Goal: Check status: Check status

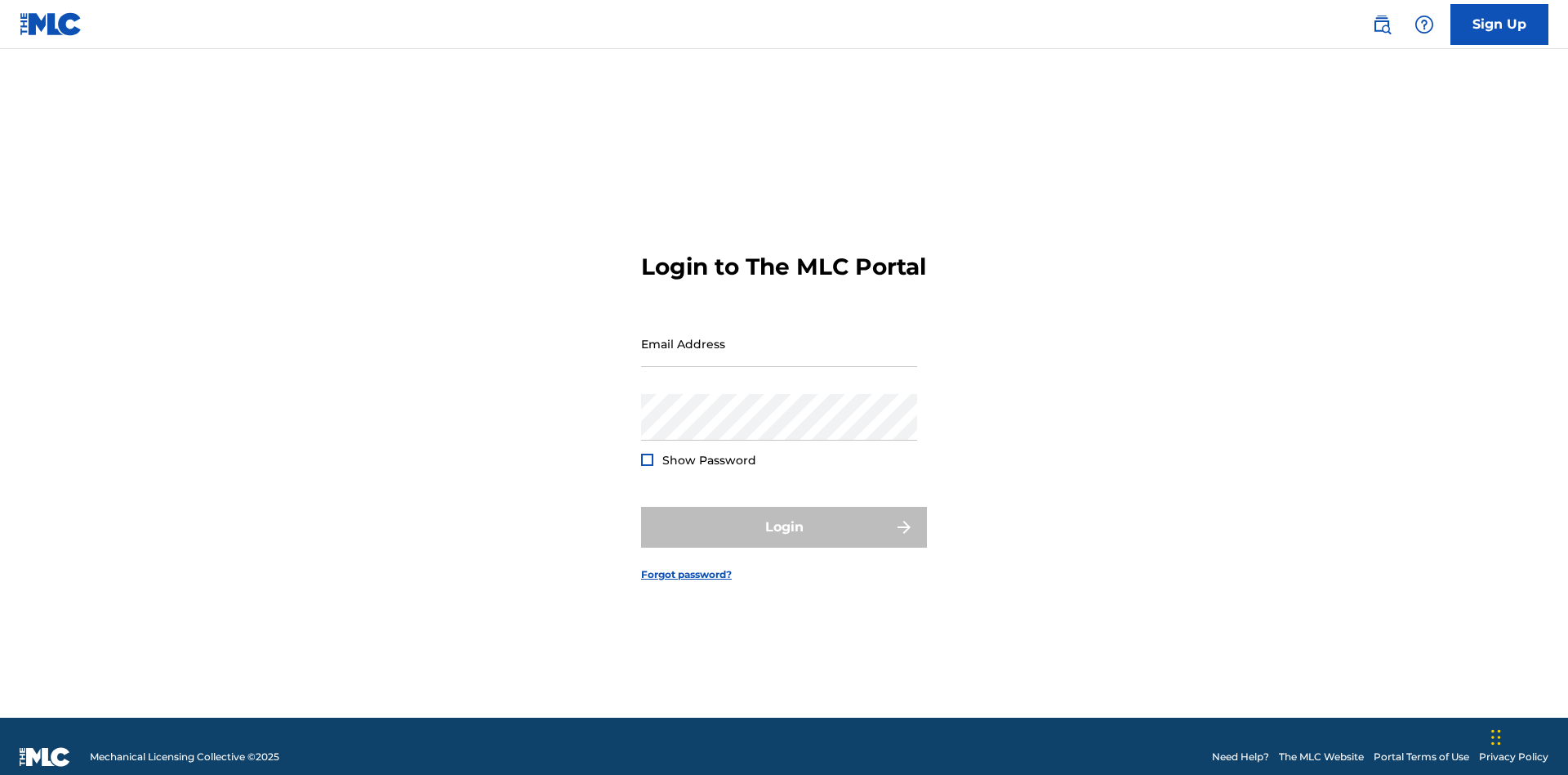
scroll to position [21, 0]
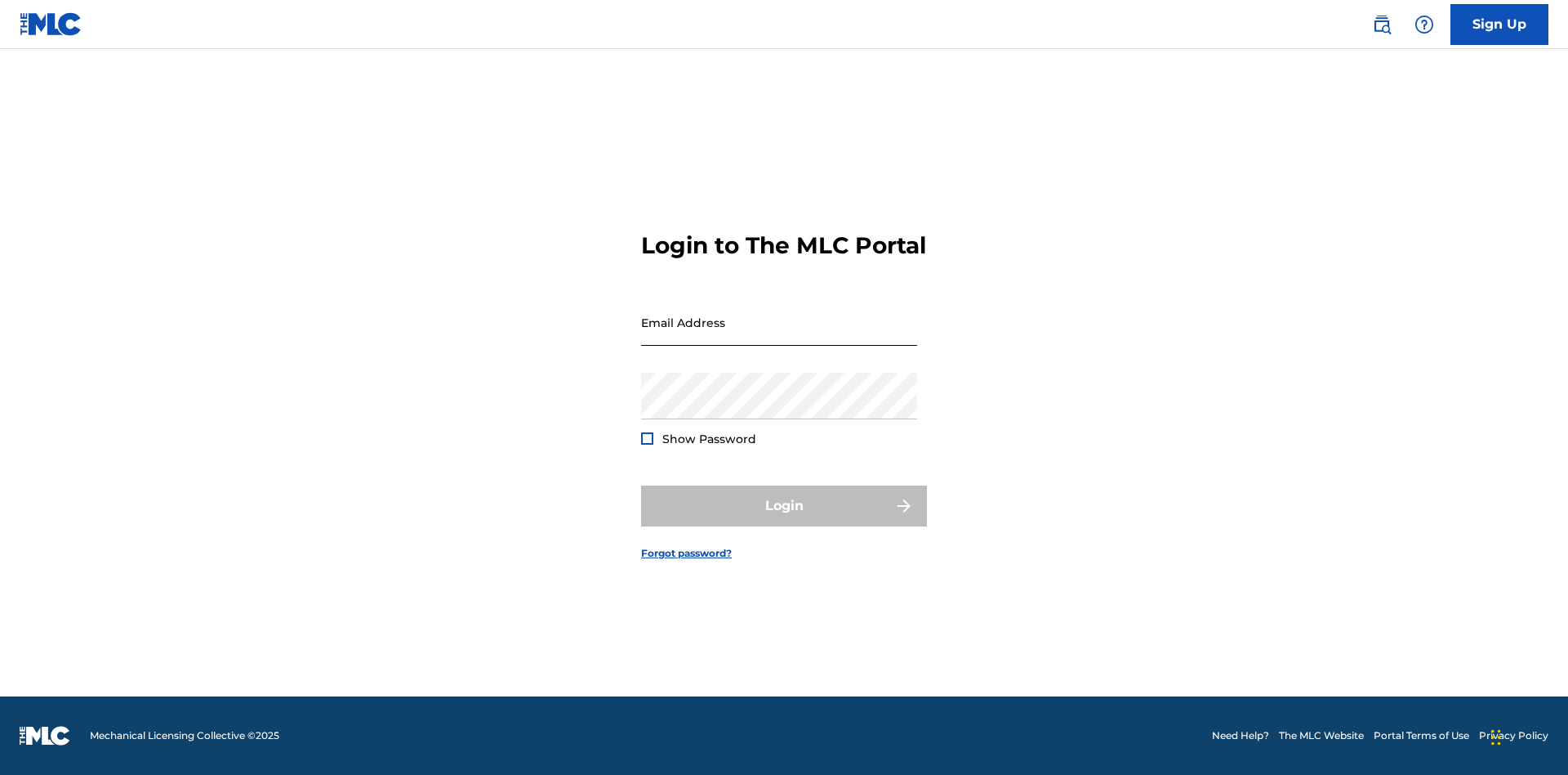
click at [780, 336] on input "Email Address" at bounding box center [780, 322] width 276 height 47
type input "[EMAIL_ADDRESS][DOMAIN_NAME]"
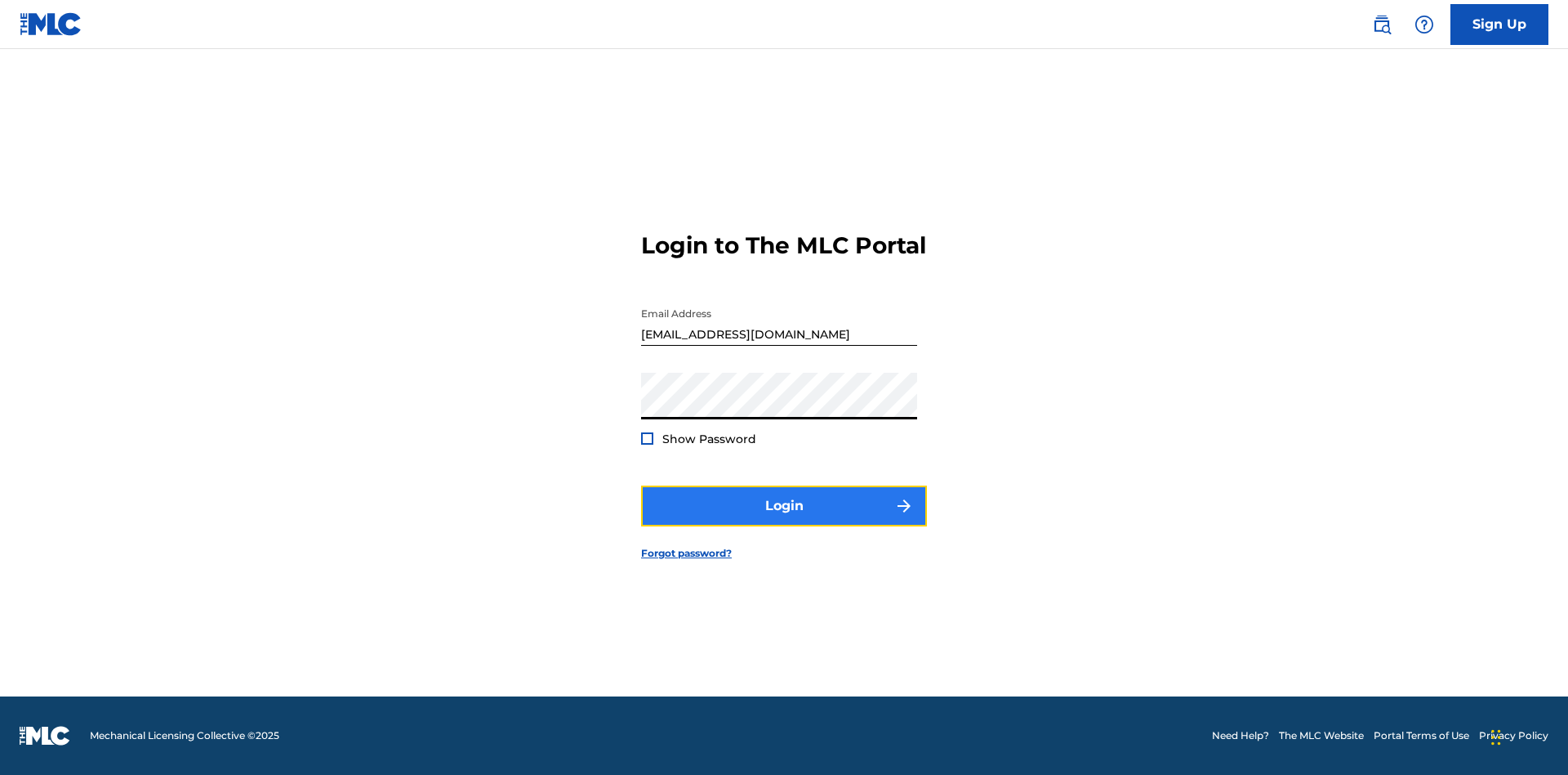
click at [784, 520] on button "Login" at bounding box center [784, 506] width 286 height 41
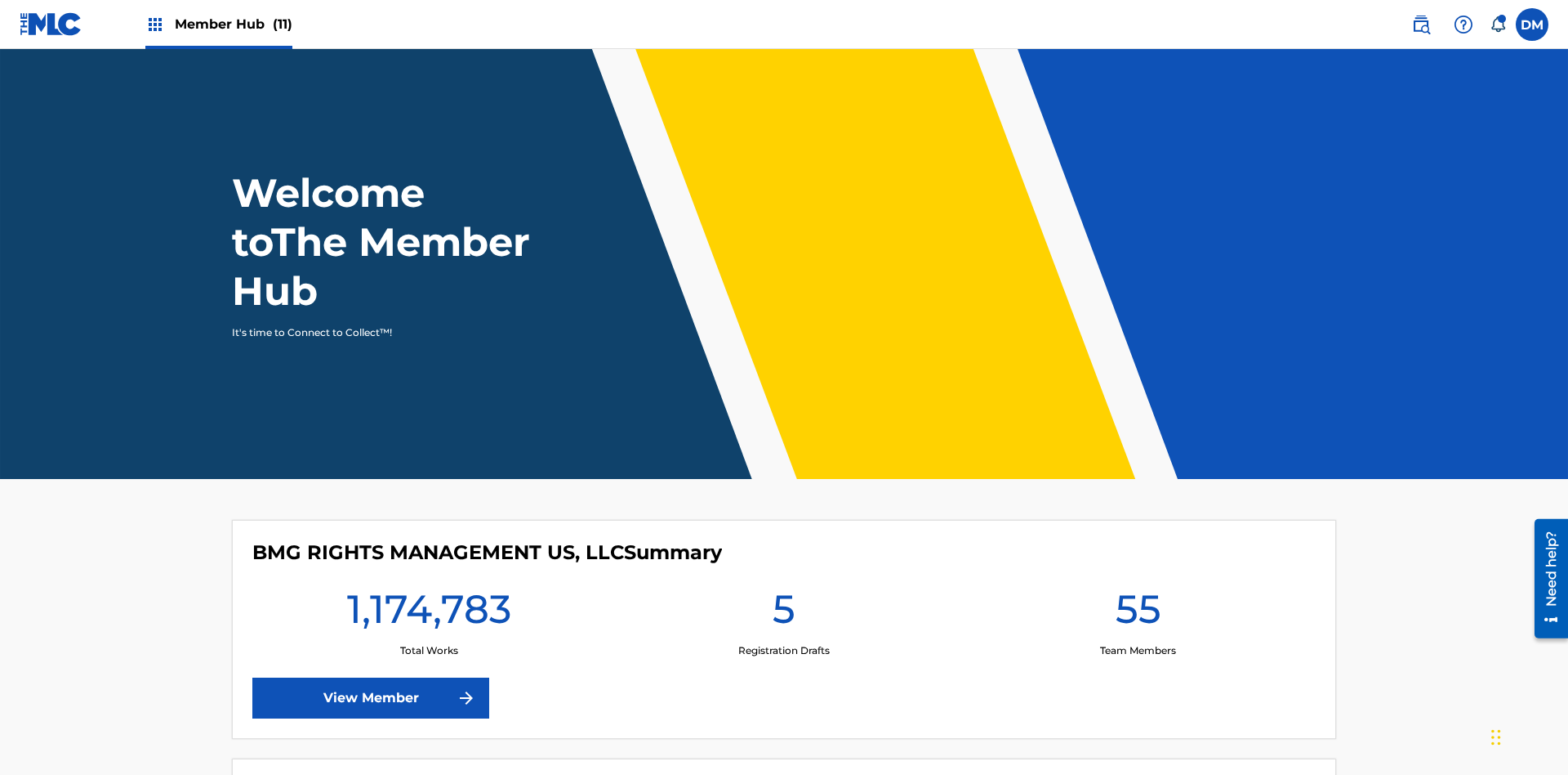
click at [232, 24] on span "Member Hub (11)" at bounding box center [233, 24] width 117 height 19
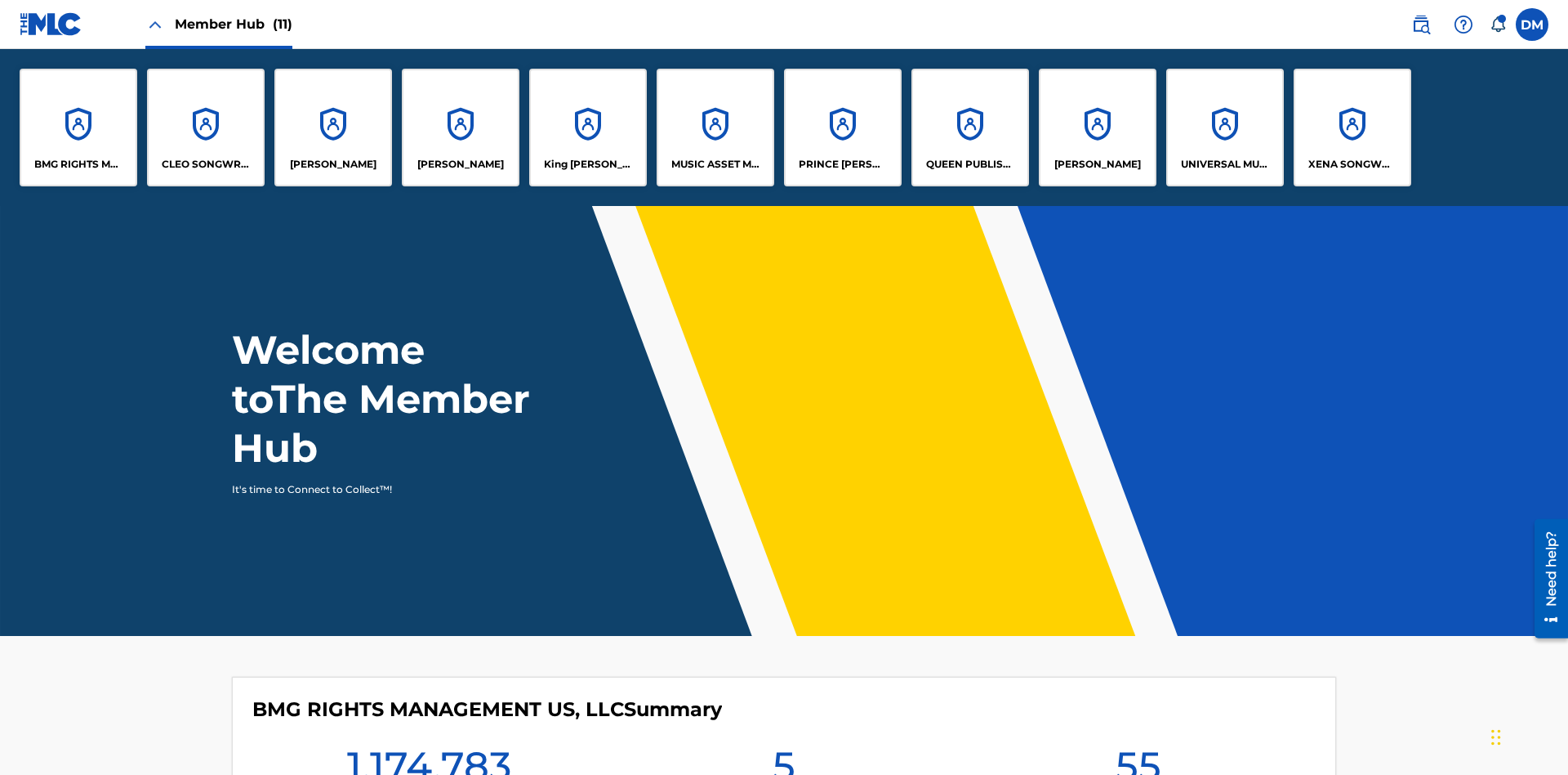
scroll to position [59, 0]
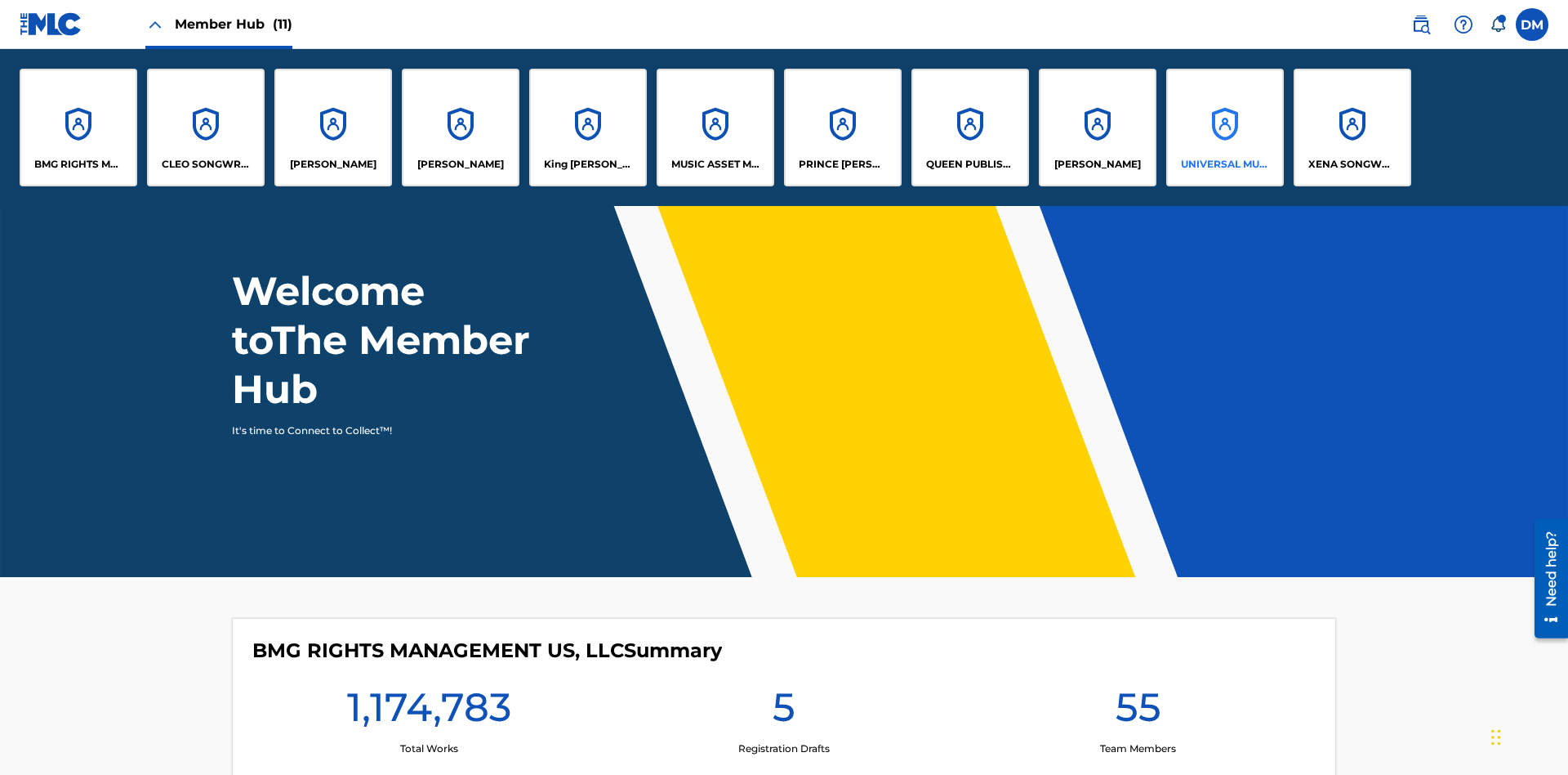
click at [1224, 164] on p "UNIVERSAL MUSIC PUB GROUP" at bounding box center [1225, 164] width 89 height 15
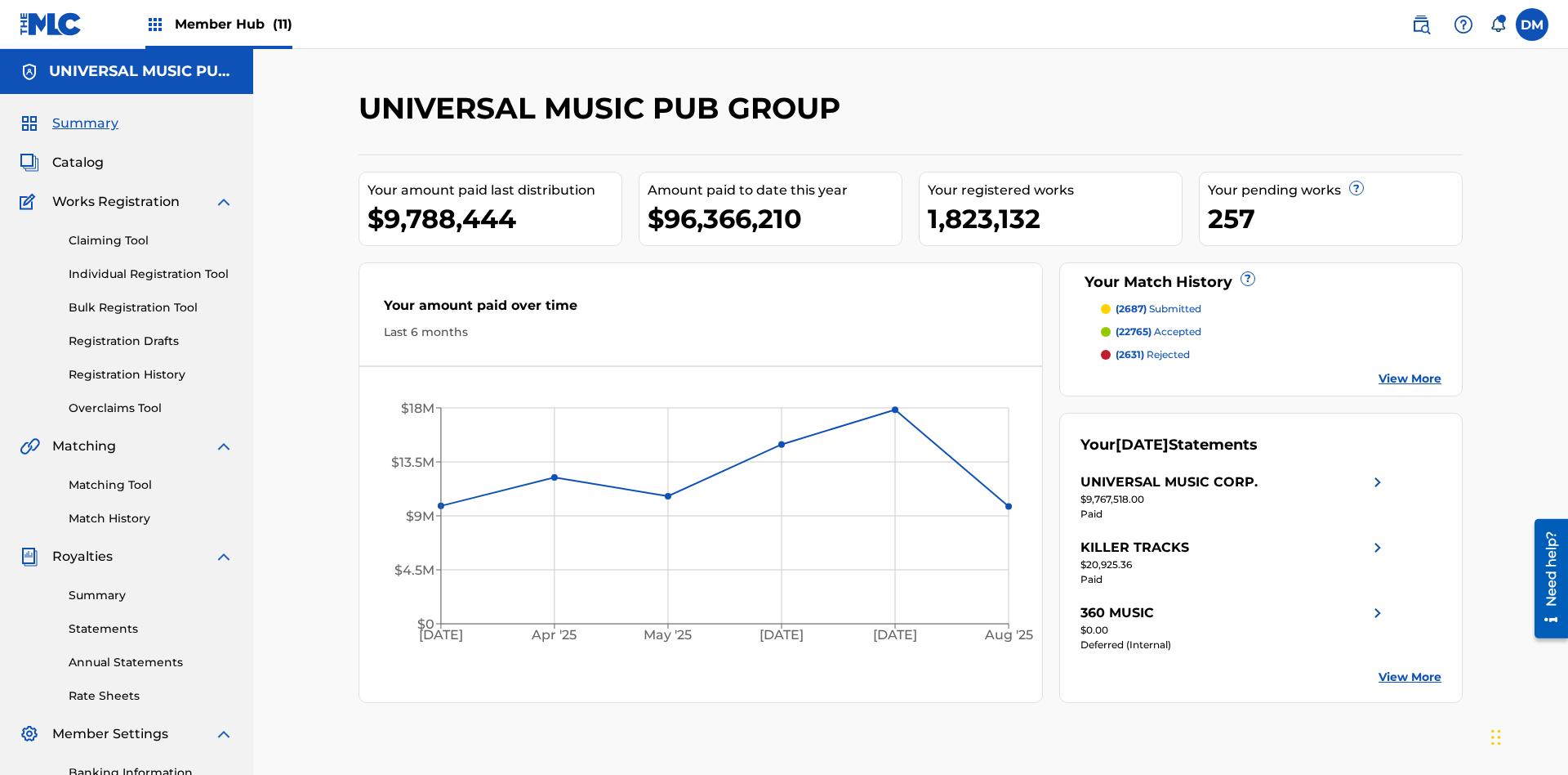
scroll to position [238, 0]
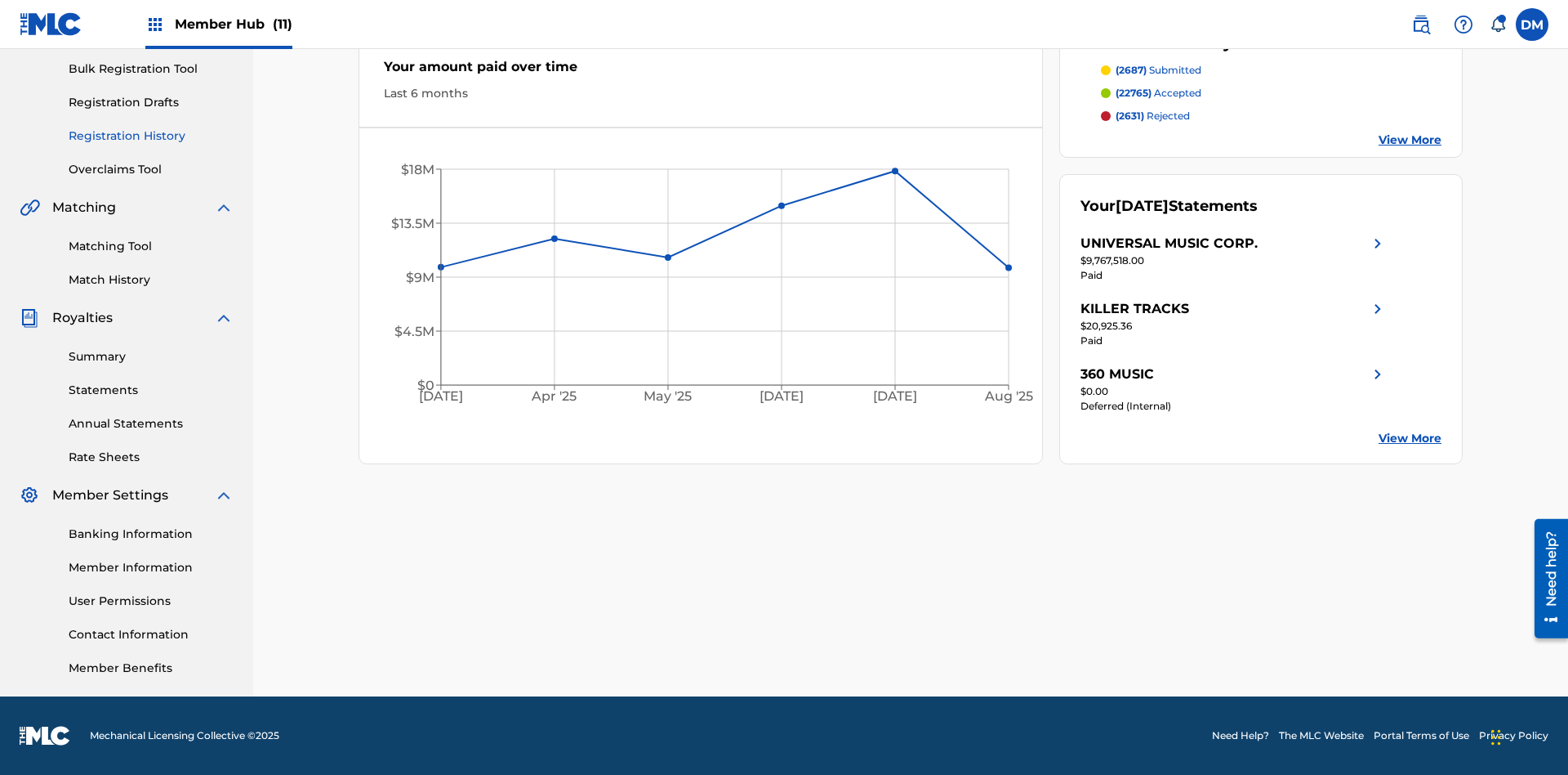
click at [151, 136] on link "Registration History" at bounding box center [151, 135] width 165 height 17
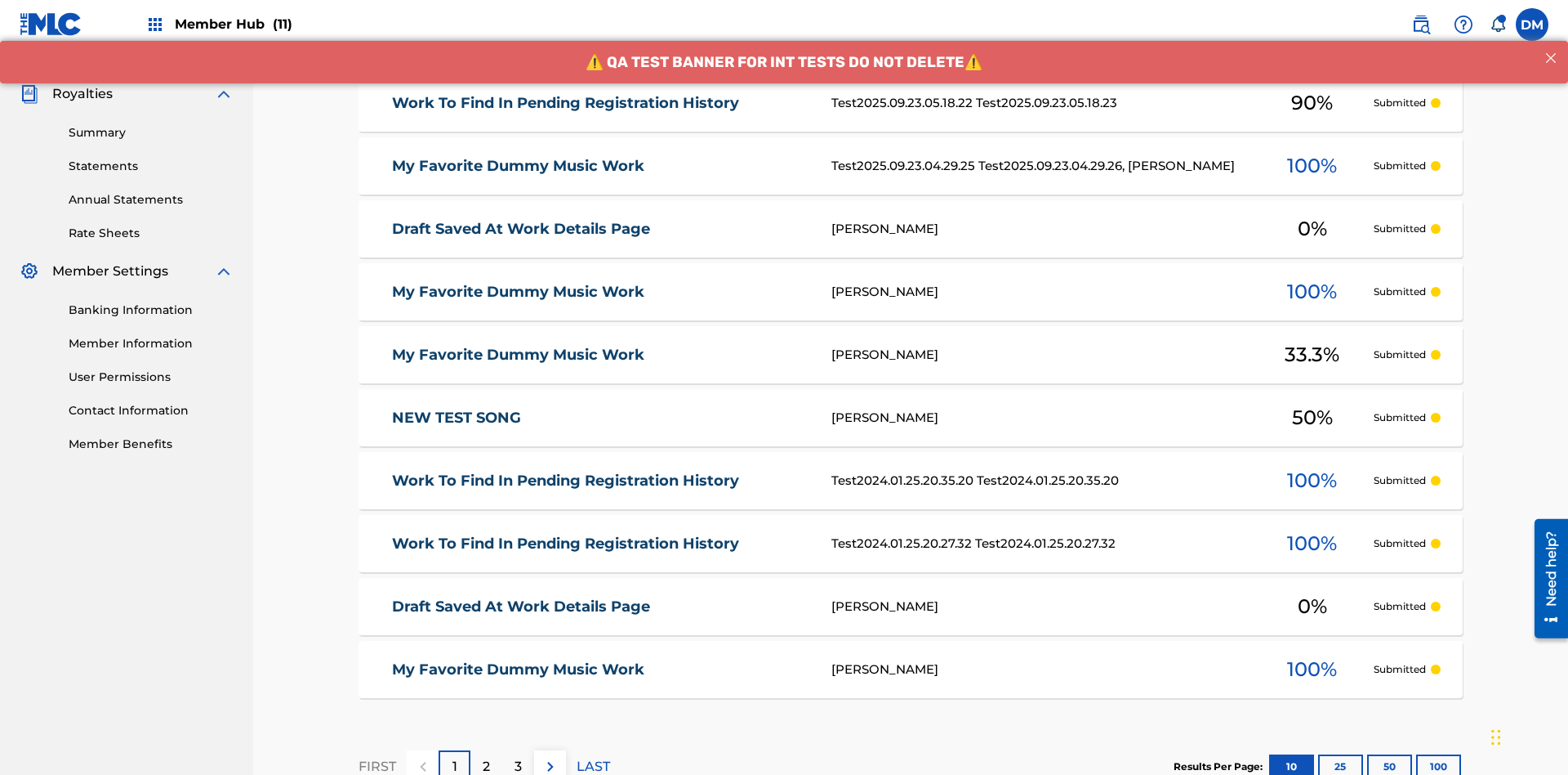
scroll to position [376, 0]
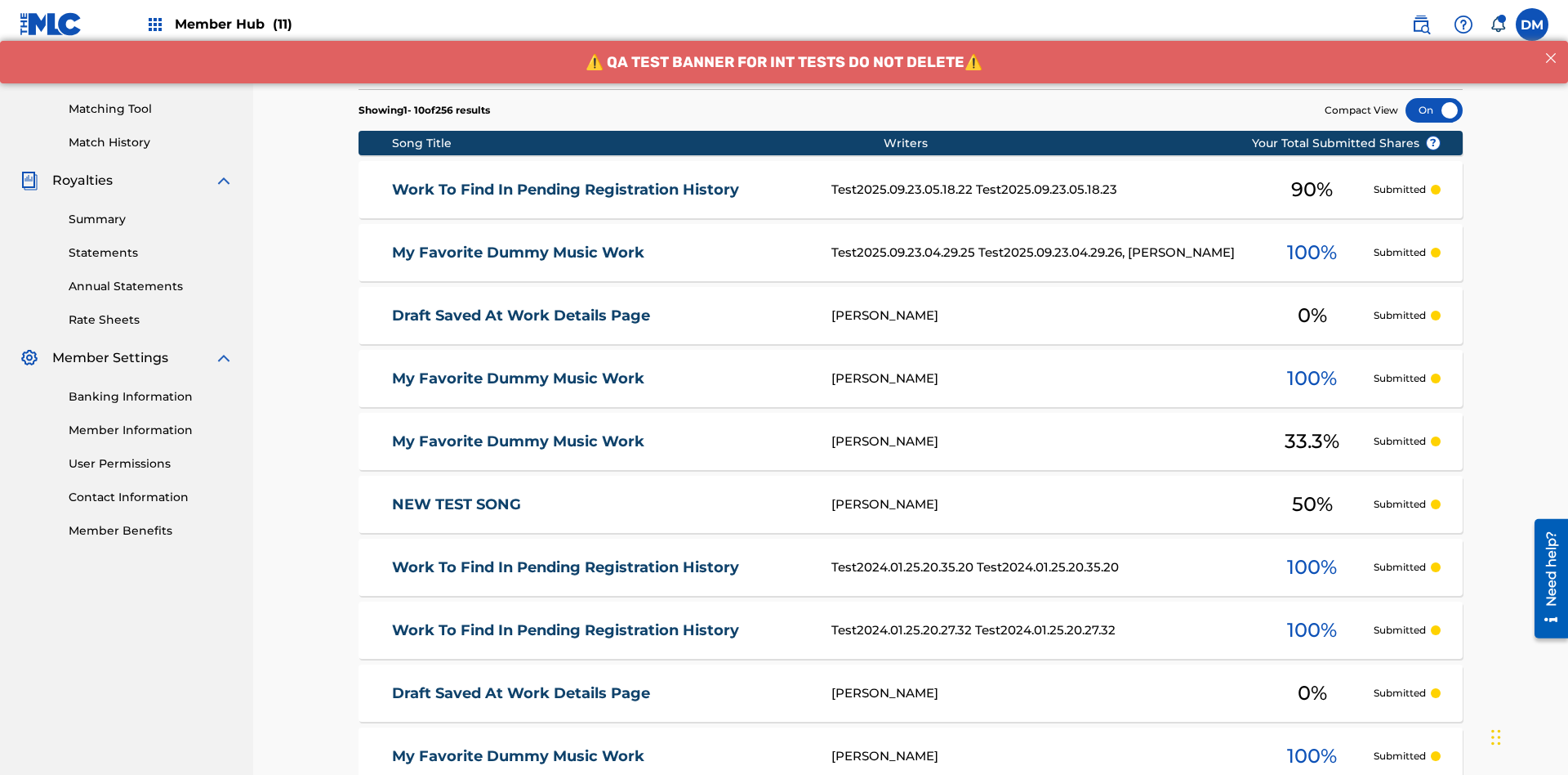
click at [1434, 110] on div at bounding box center [1435, 110] width 58 height 25
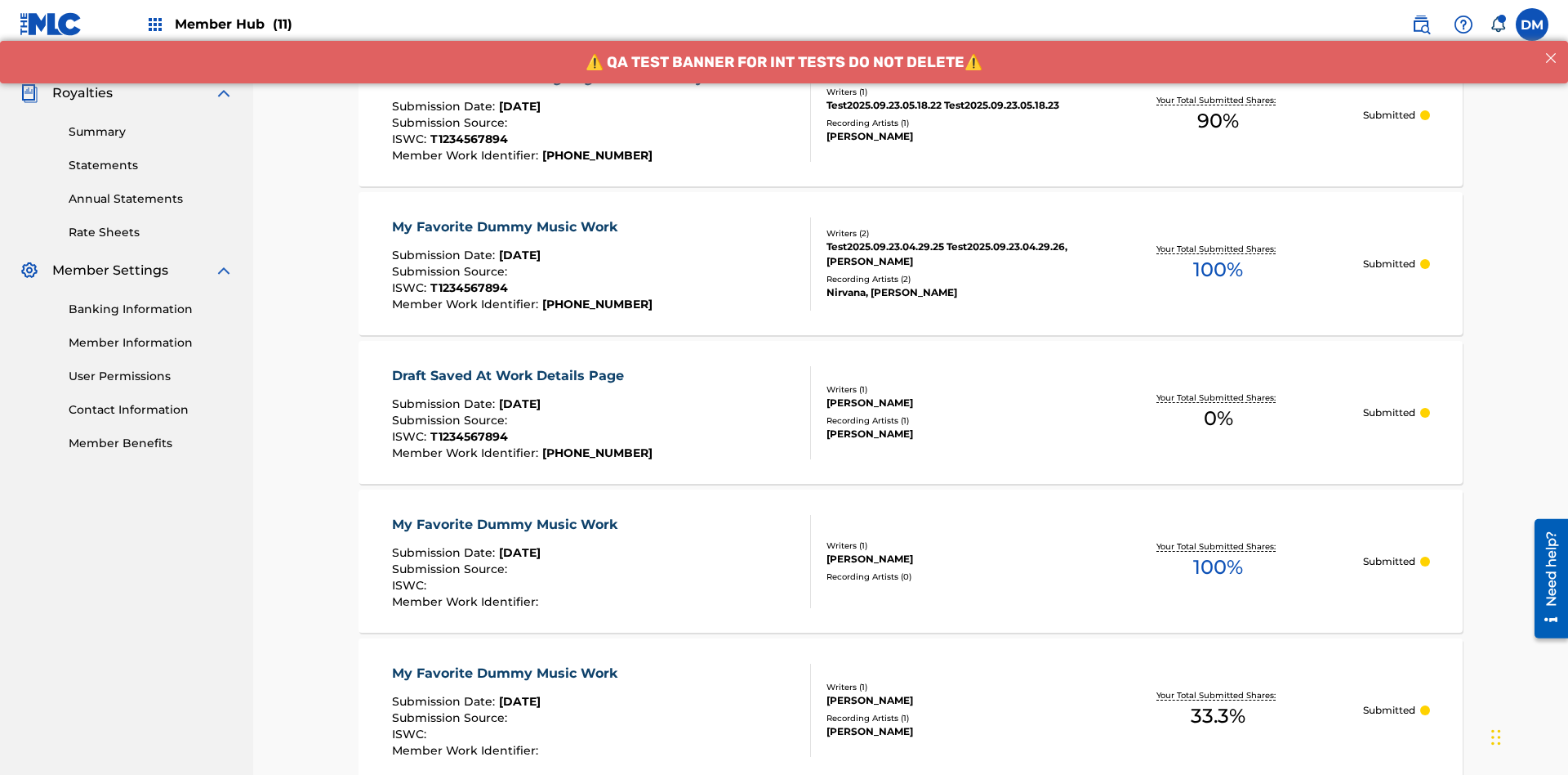
scroll to position [0, 0]
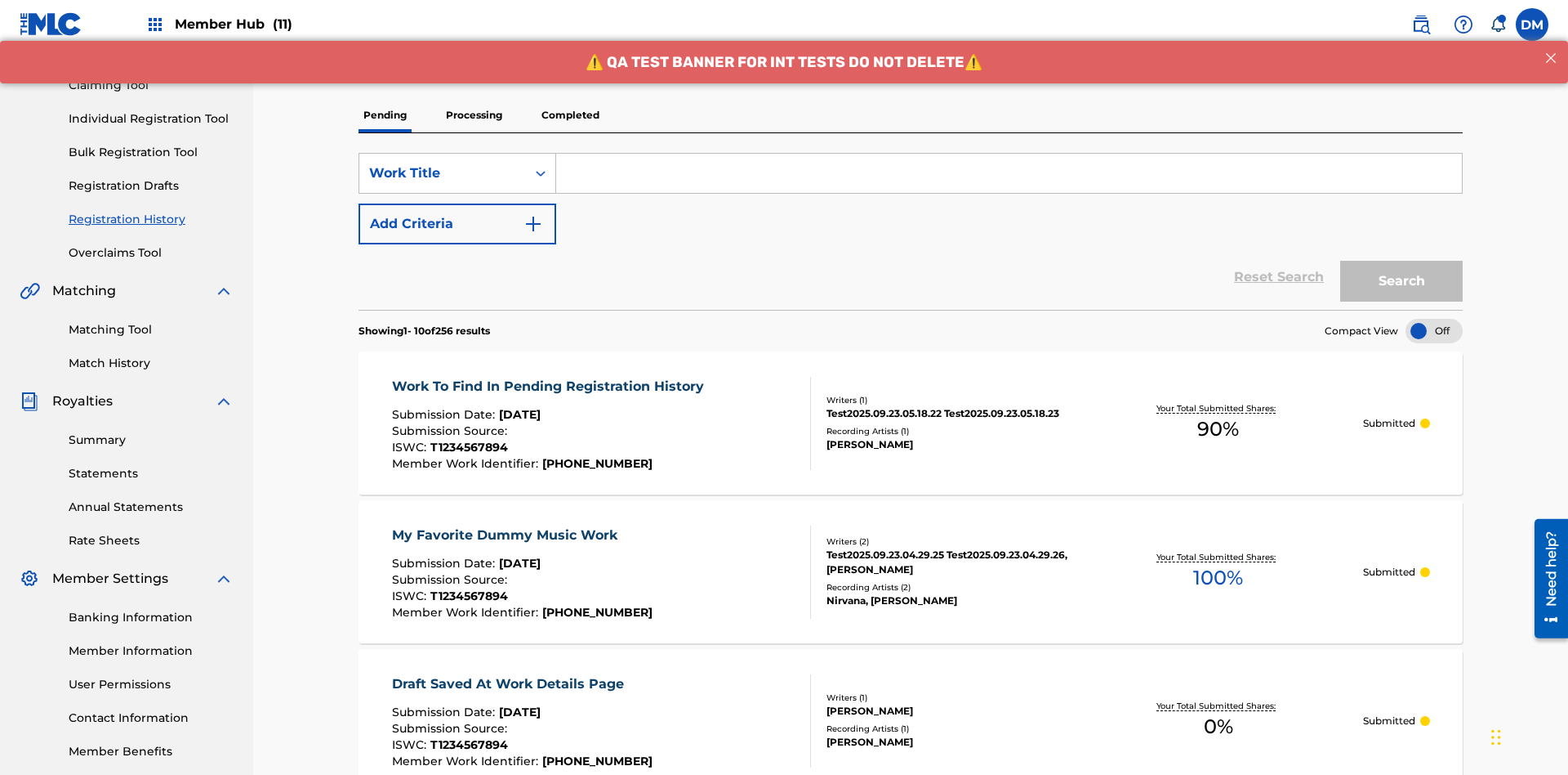
click at [474, 115] on p "Processing" at bounding box center [474, 115] width 67 height 35
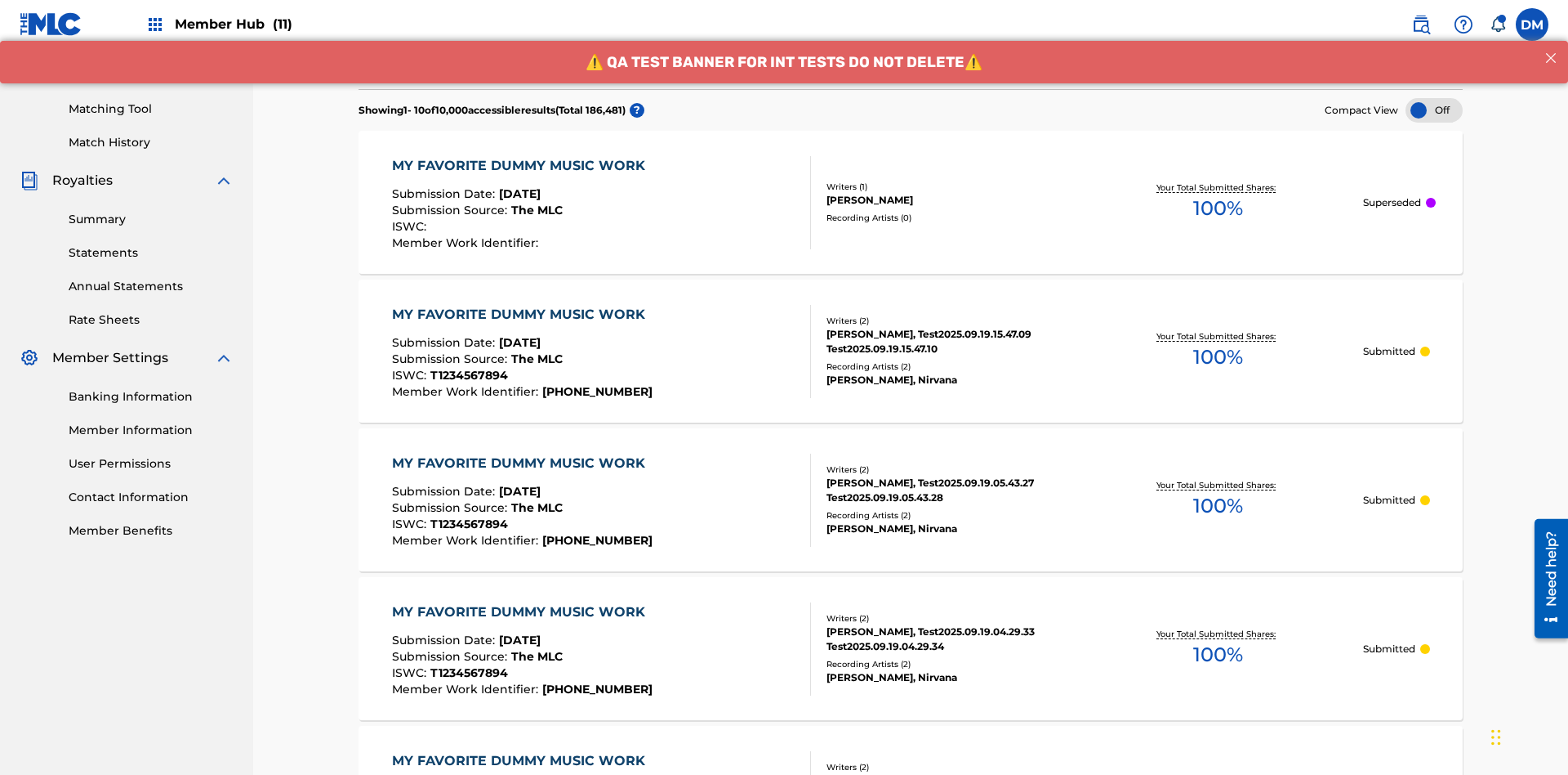
click at [1434, 110] on div at bounding box center [1435, 110] width 58 height 25
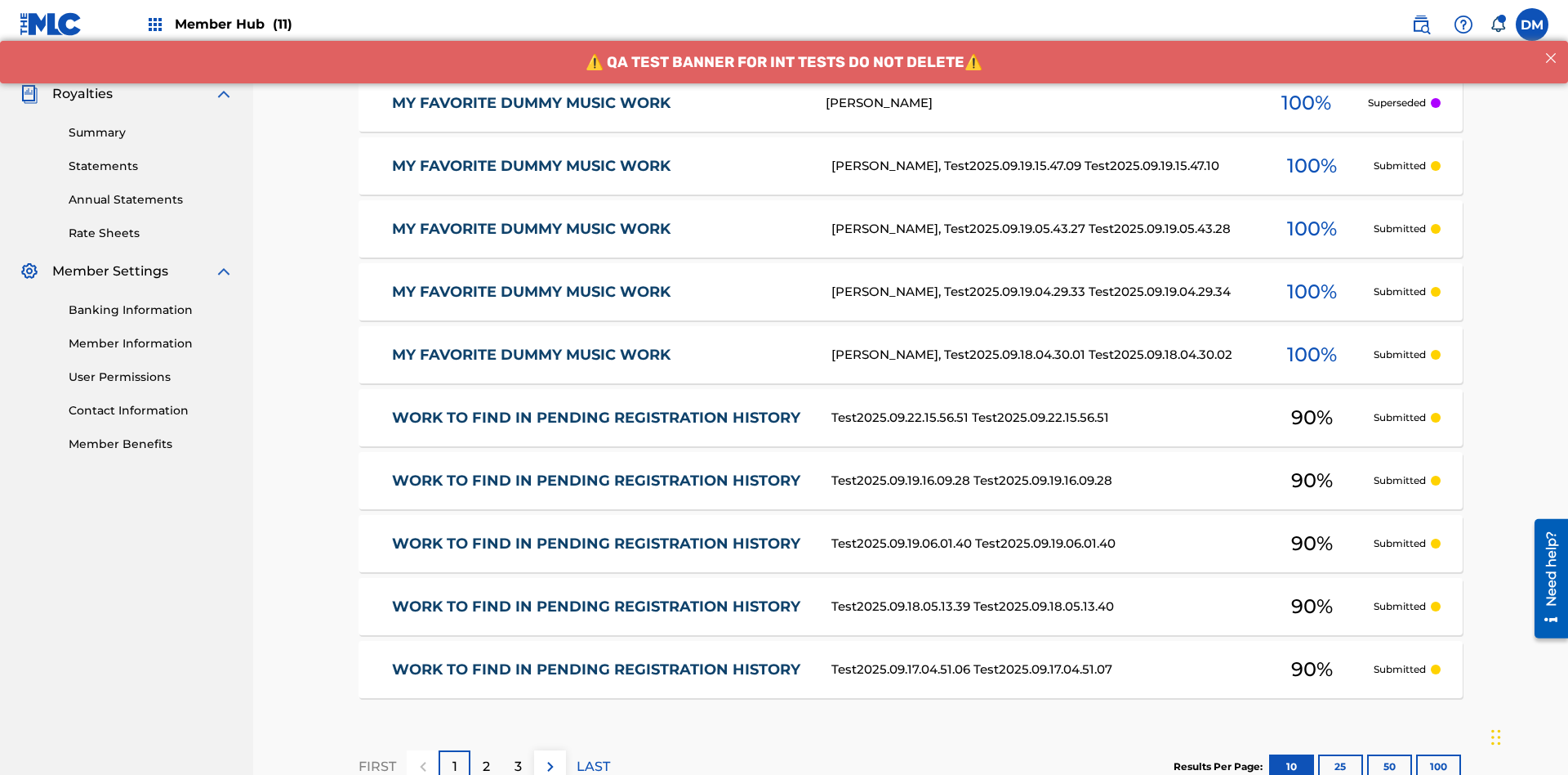
scroll to position [376, 0]
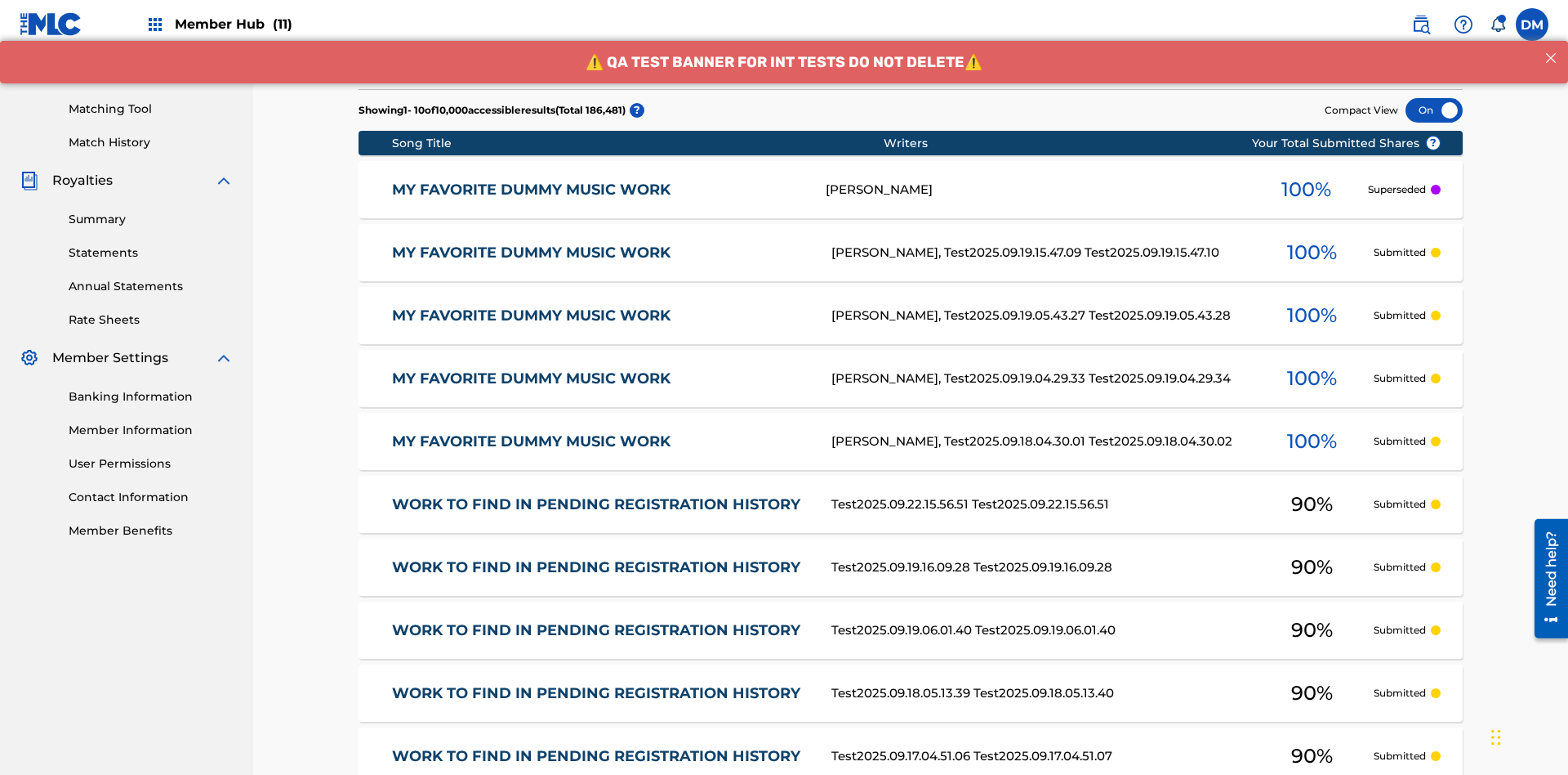
click at [1434, 110] on div at bounding box center [1435, 110] width 58 height 25
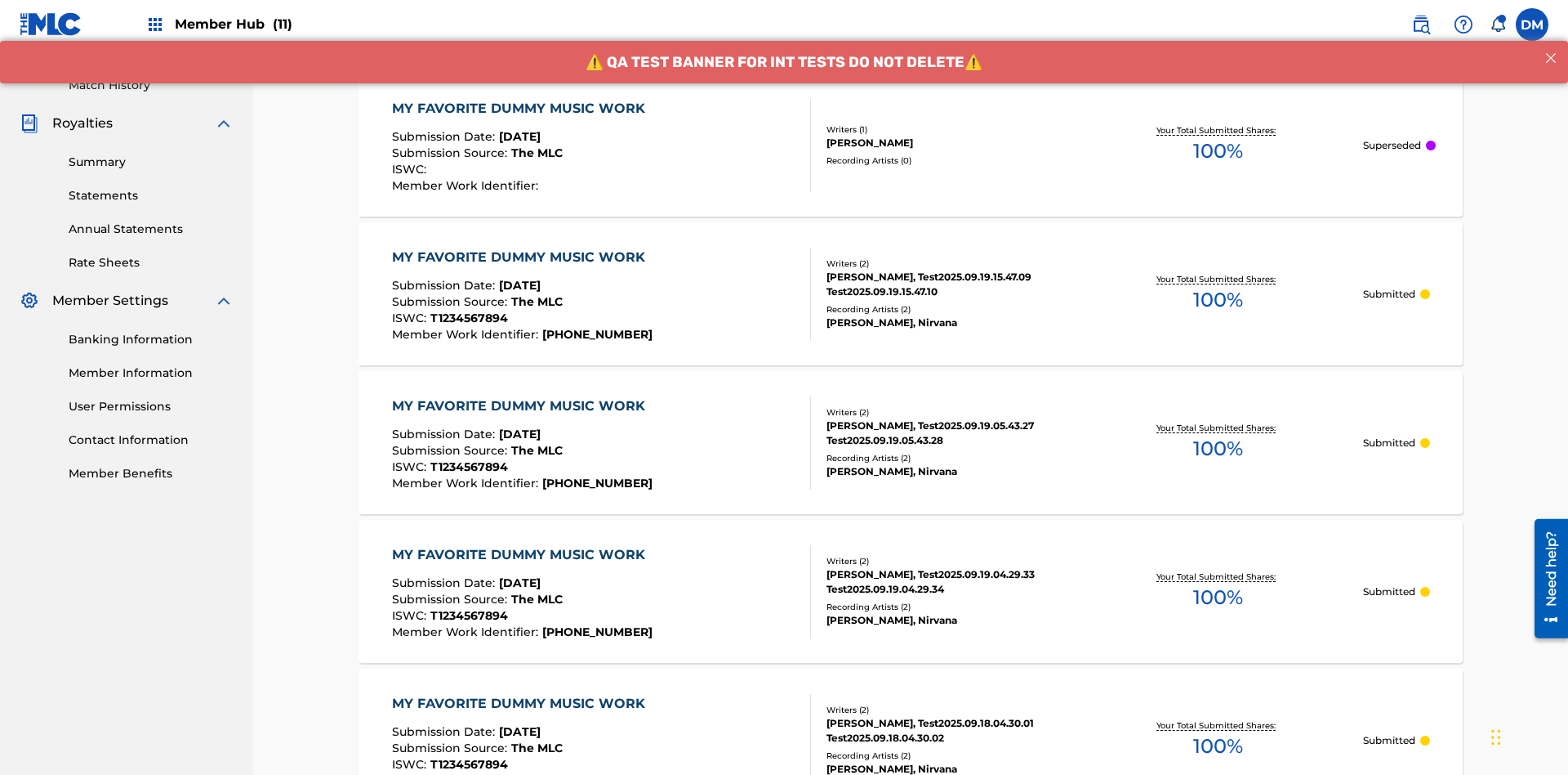
scroll to position [471, 0]
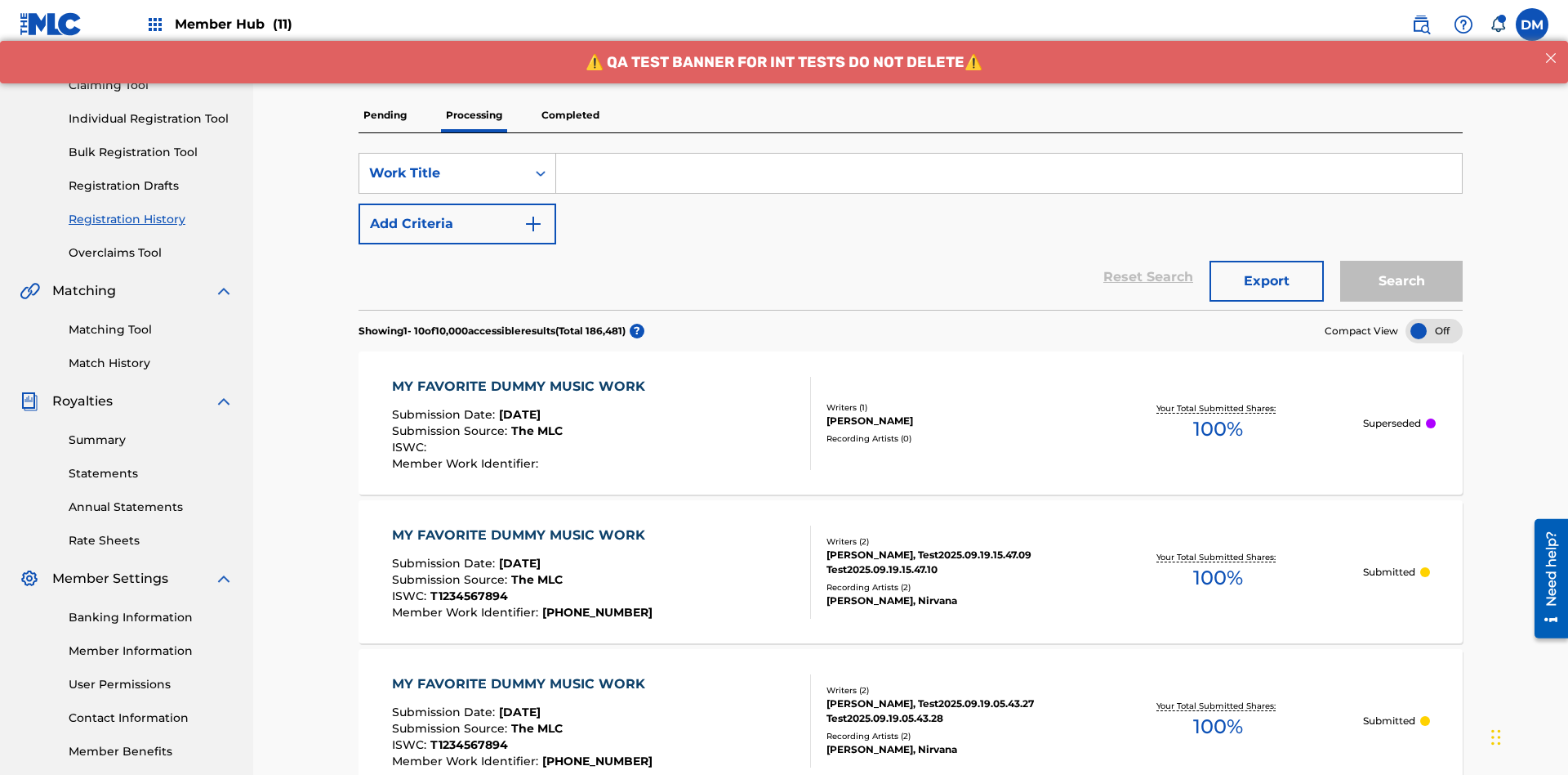
click at [570, 115] on p "Completed" at bounding box center [570, 115] width 68 height 35
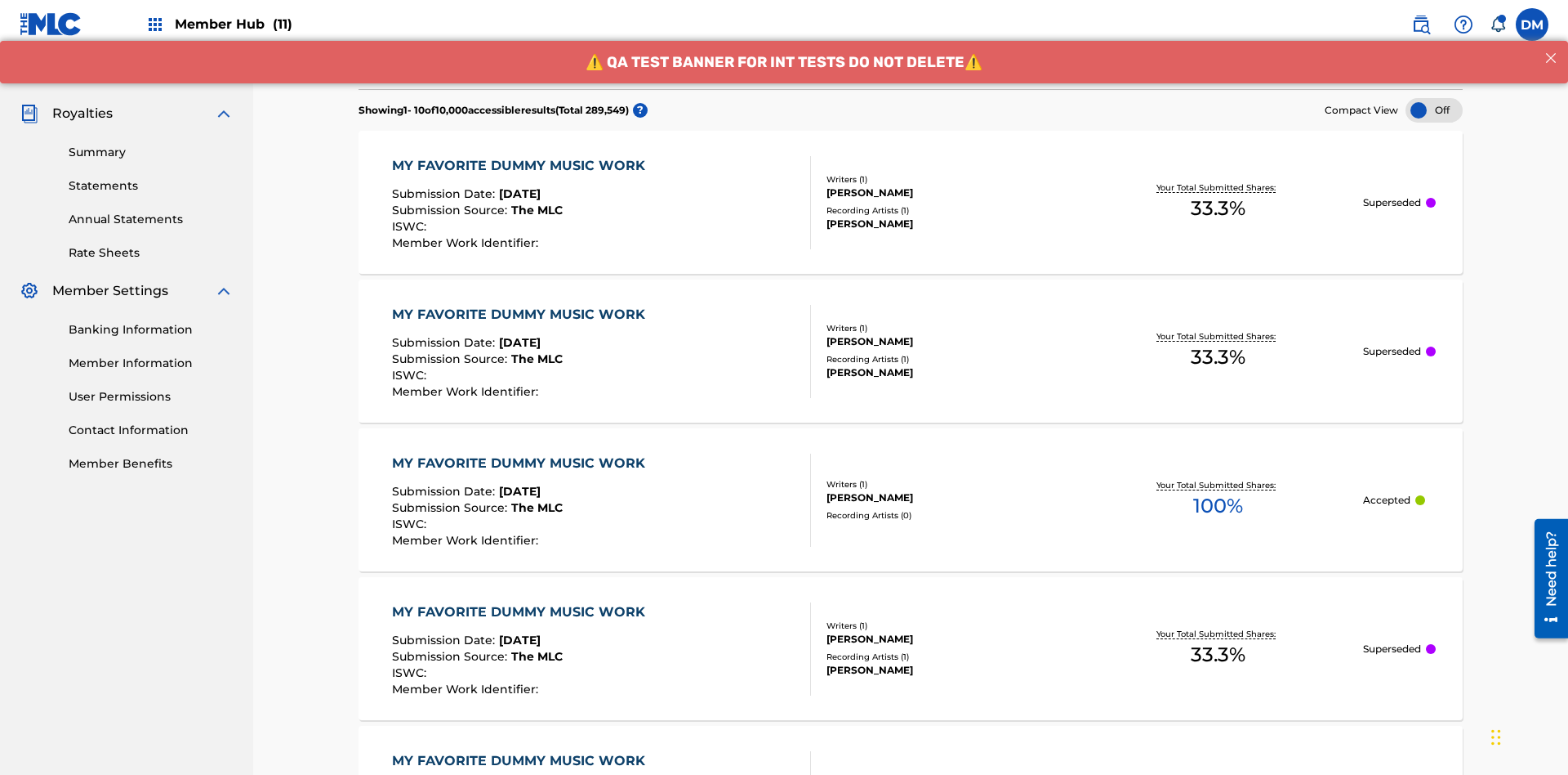
click at [1434, 110] on div at bounding box center [1435, 110] width 58 height 25
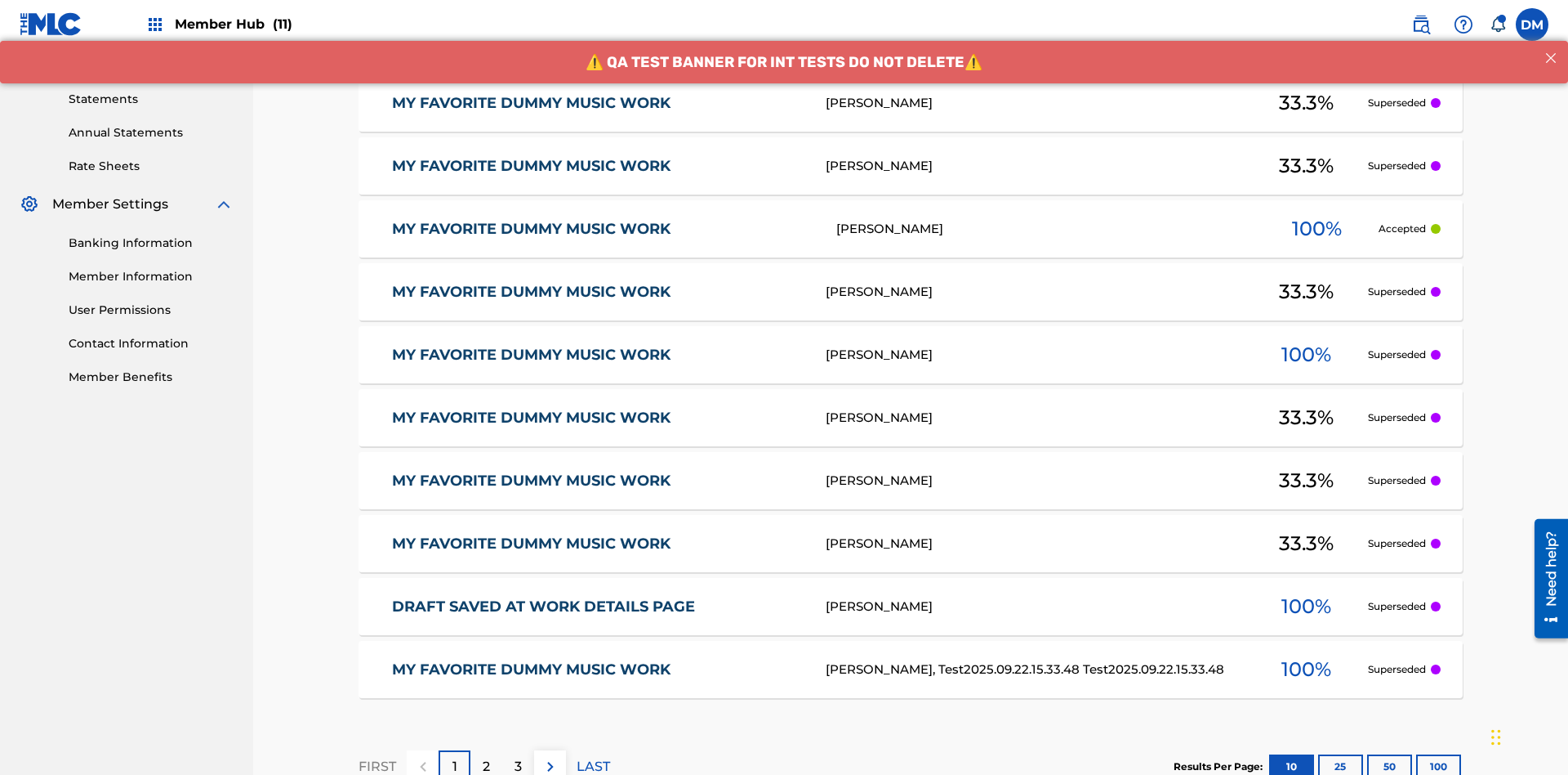
scroll to position [443, 0]
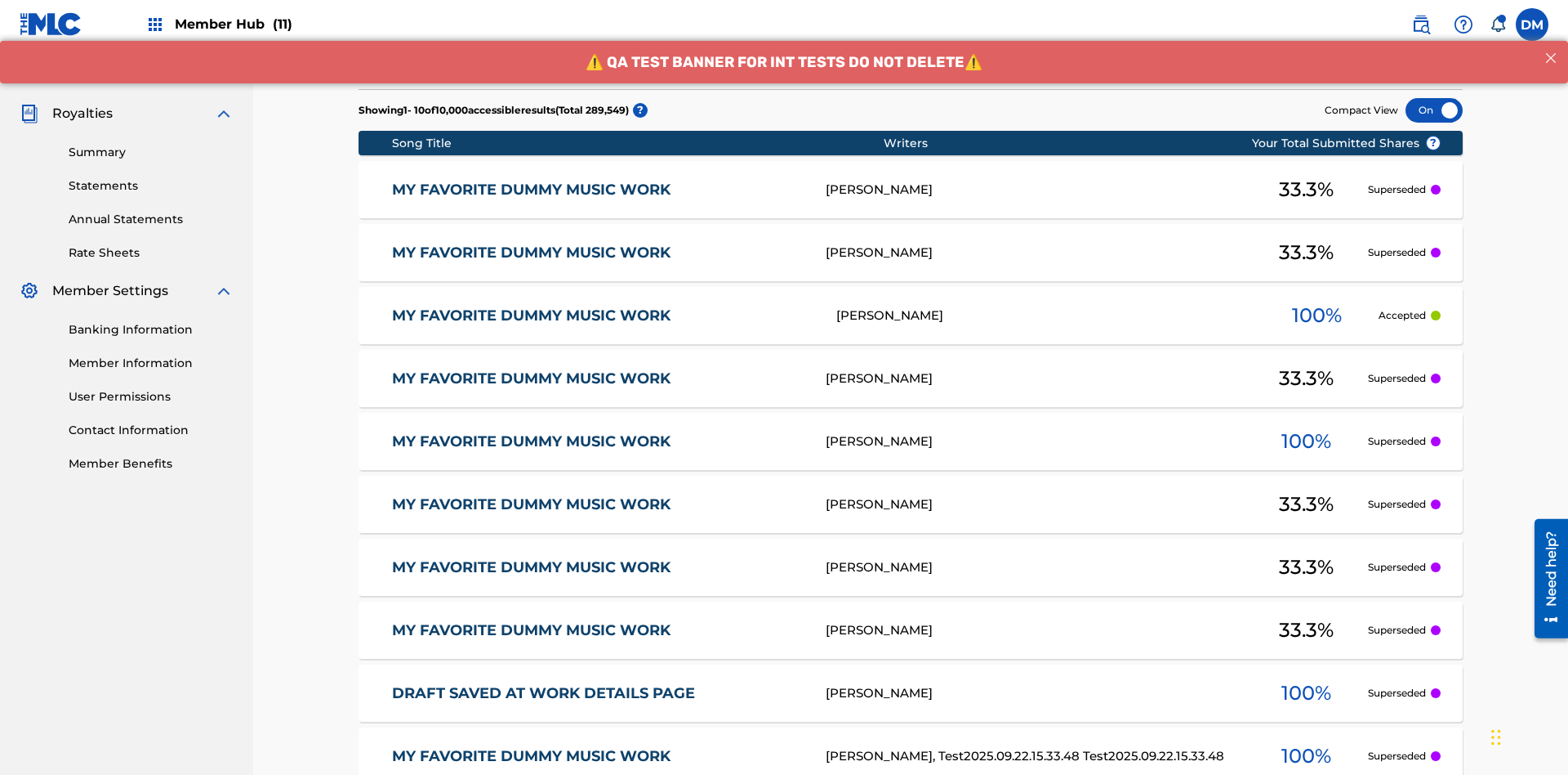
click at [1434, 110] on div at bounding box center [1435, 110] width 58 height 25
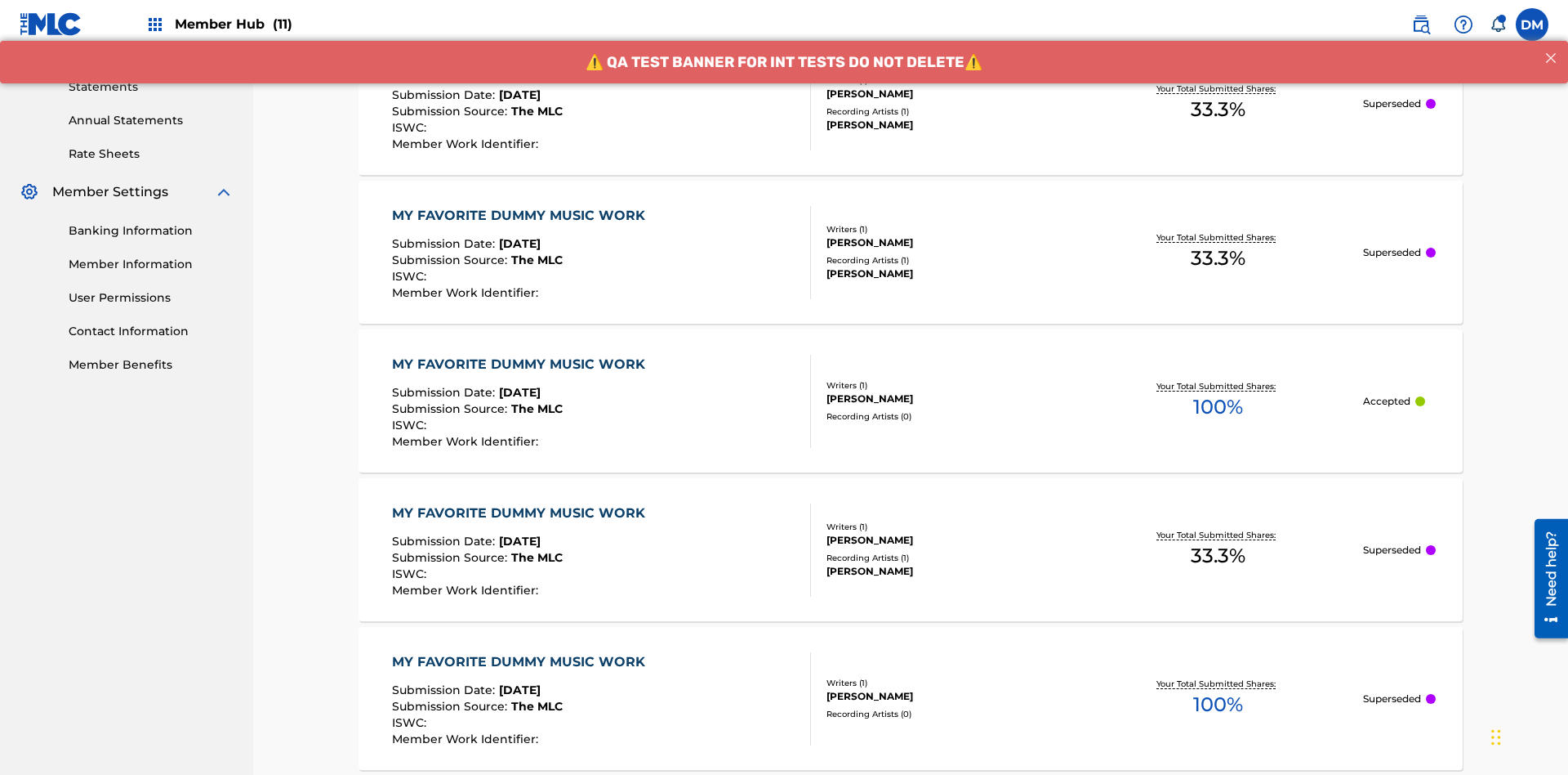
scroll to position [500, 0]
